Goal: Task Accomplishment & Management: Complete application form

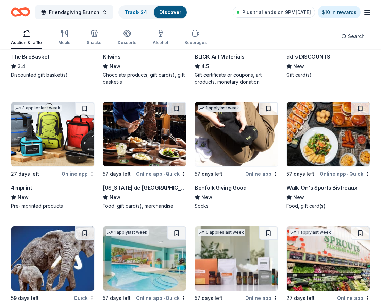
scroll to position [1616, 0]
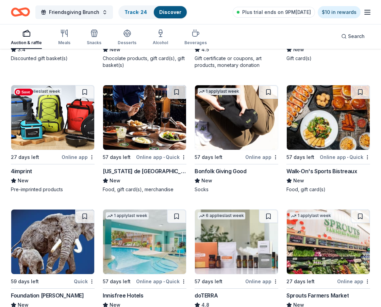
click at [63, 133] on img at bounding box center [52, 117] width 83 height 65
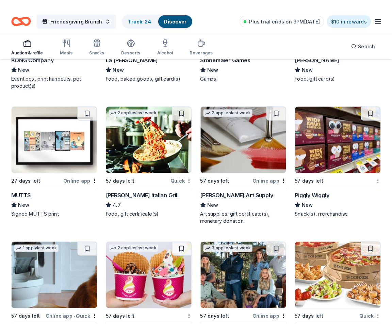
scroll to position [1996, 0]
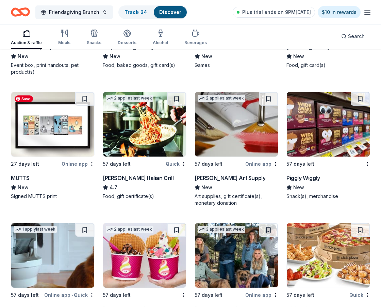
click at [48, 140] on img at bounding box center [52, 124] width 83 height 65
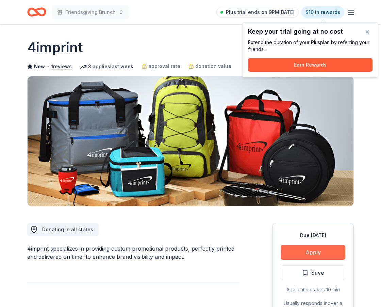
click at [322, 252] on button "Apply" at bounding box center [313, 252] width 65 height 15
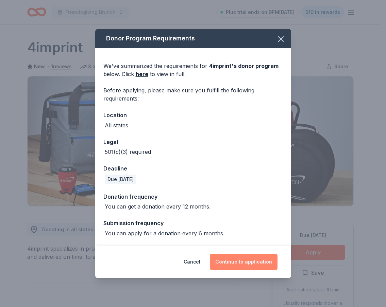
click at [232, 260] on button "Continue to application" at bounding box center [244, 262] width 68 height 16
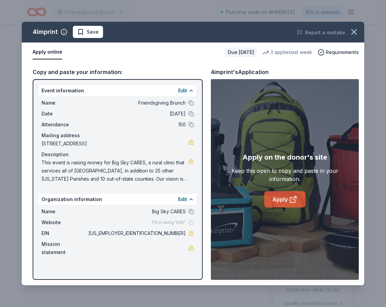
click at [285, 196] on link "Apply" at bounding box center [284, 200] width 41 height 16
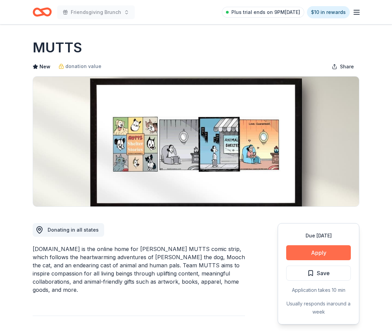
click at [323, 254] on button "Apply" at bounding box center [318, 252] width 65 height 15
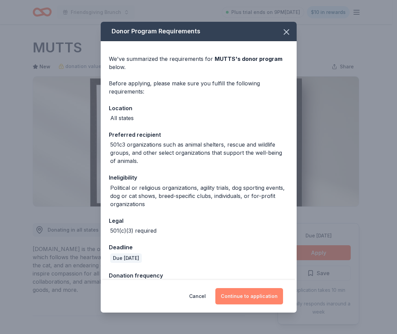
click at [251, 297] on button "Continue to application" at bounding box center [249, 296] width 68 height 16
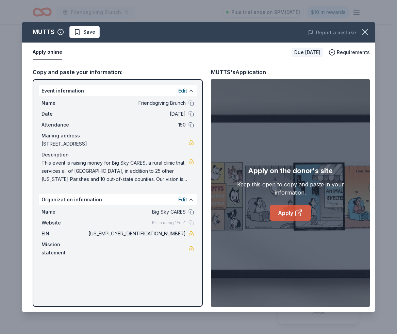
click at [293, 212] on link "Apply" at bounding box center [290, 213] width 41 height 16
